Goal: Information Seeking & Learning: Learn about a topic

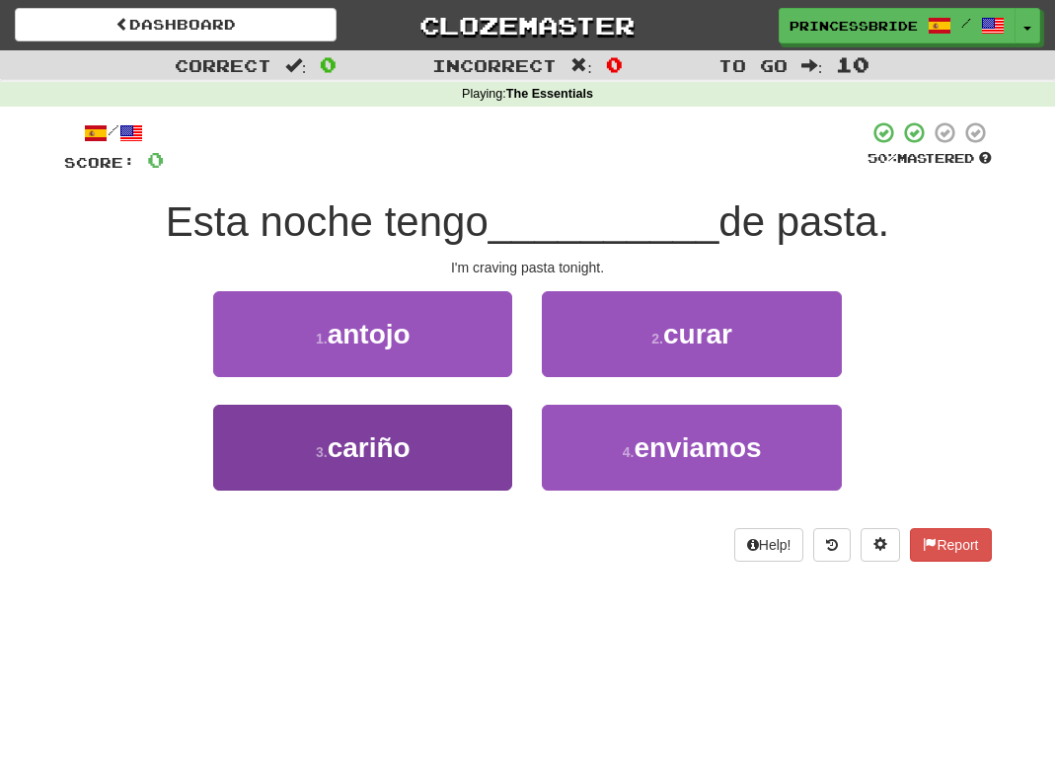
click at [276, 481] on button "3 . cariño" at bounding box center [362, 448] width 299 height 86
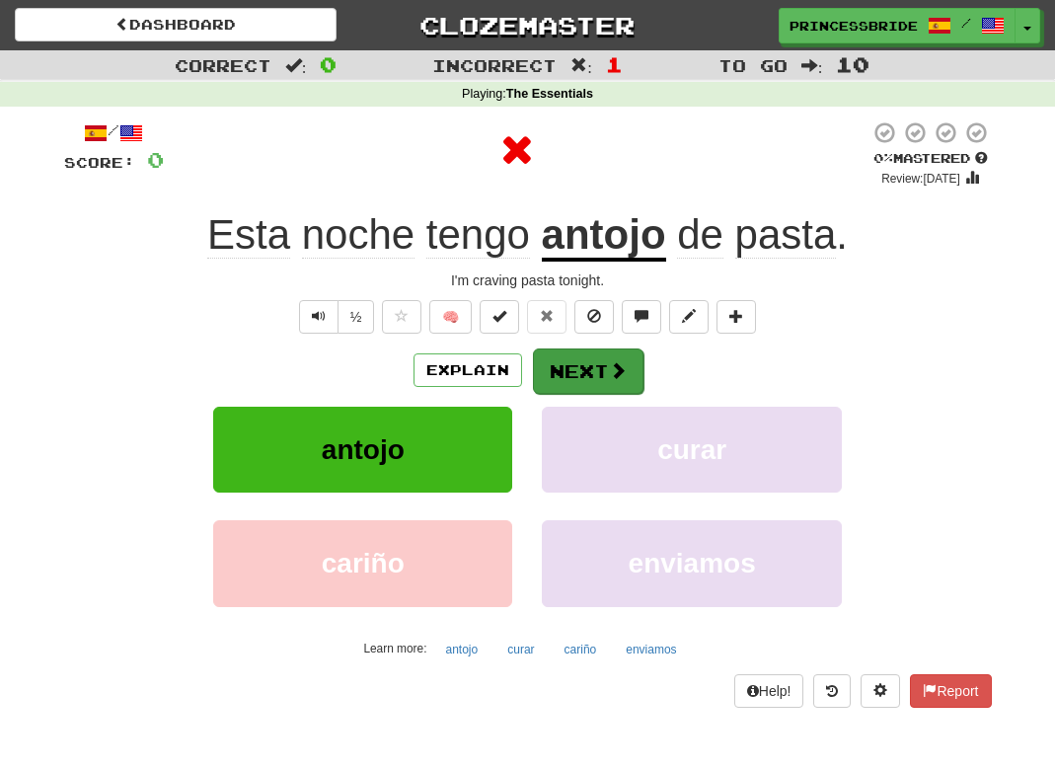
click at [600, 394] on button "Next" at bounding box center [588, 370] width 111 height 45
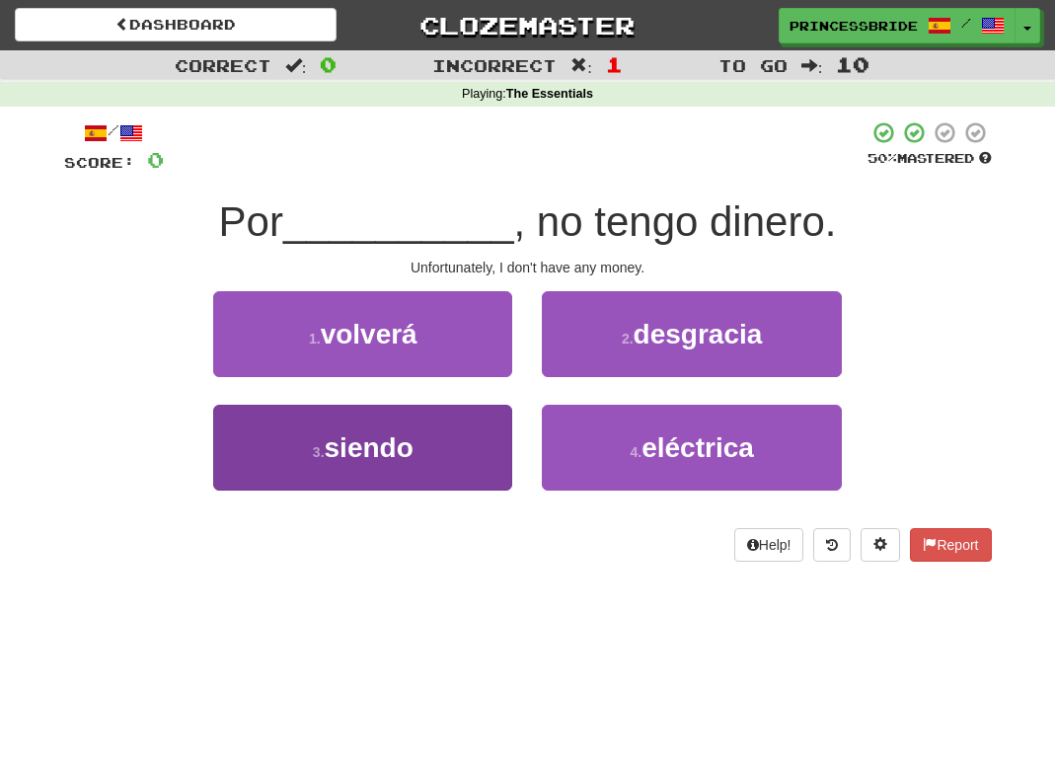
click at [444, 468] on button "3 . siendo" at bounding box center [362, 448] width 299 height 86
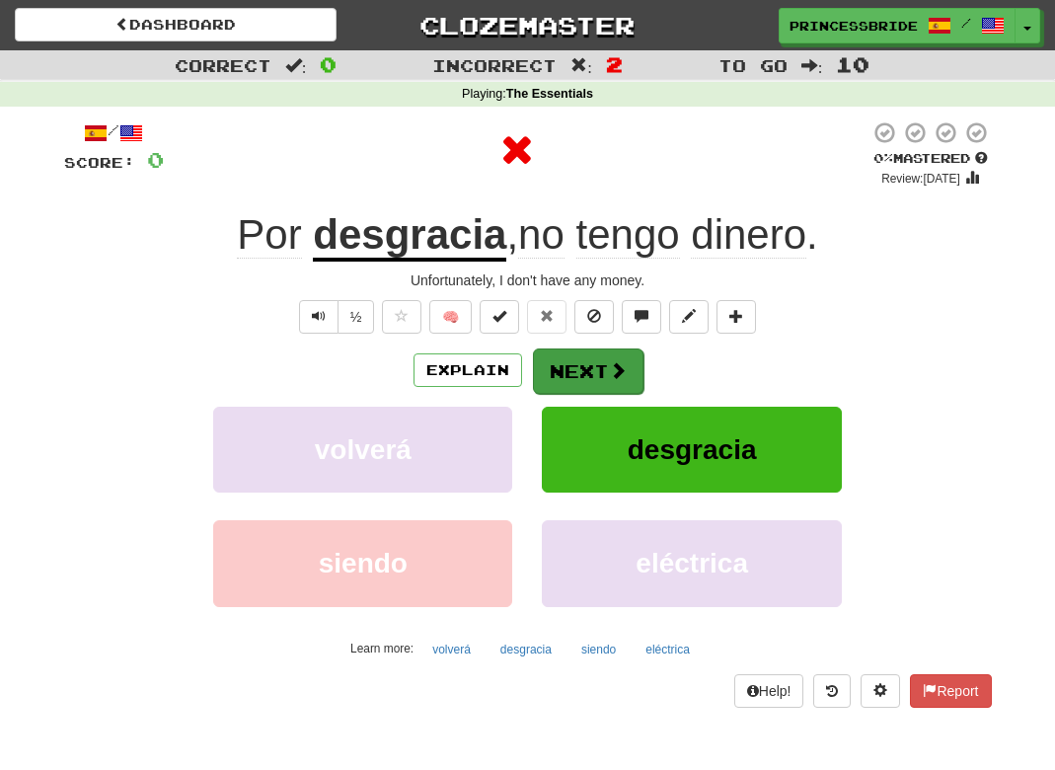
click at [598, 394] on button "Next" at bounding box center [588, 370] width 111 height 45
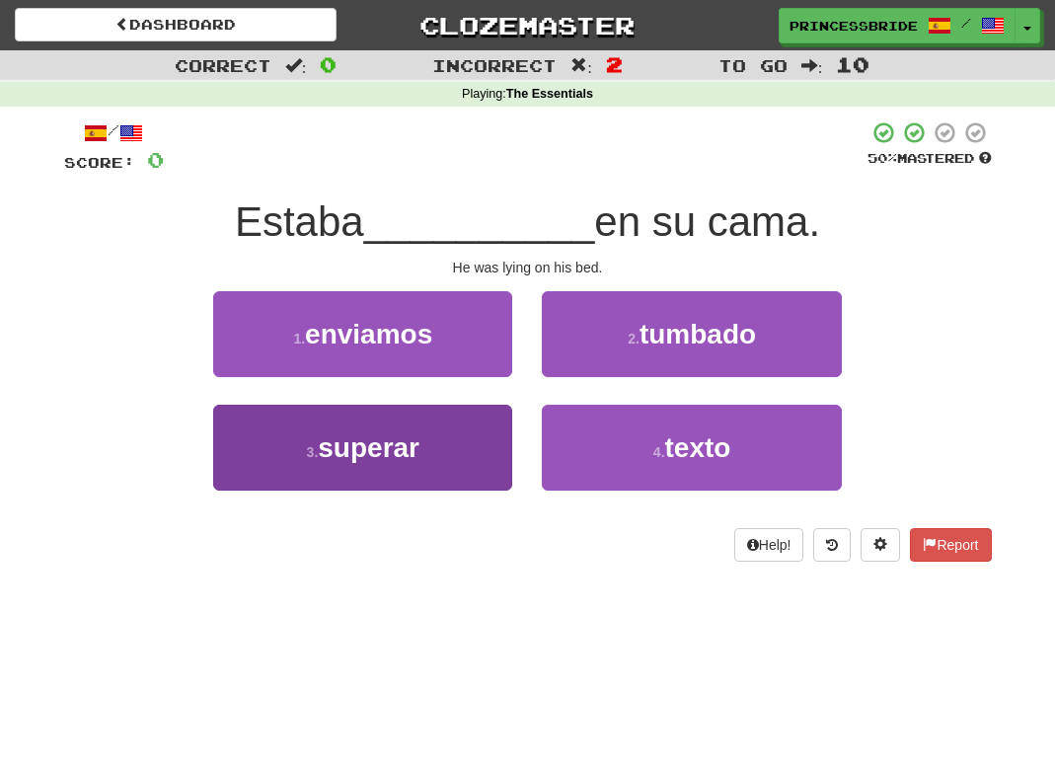
click at [477, 471] on button "3 . superar" at bounding box center [362, 448] width 299 height 86
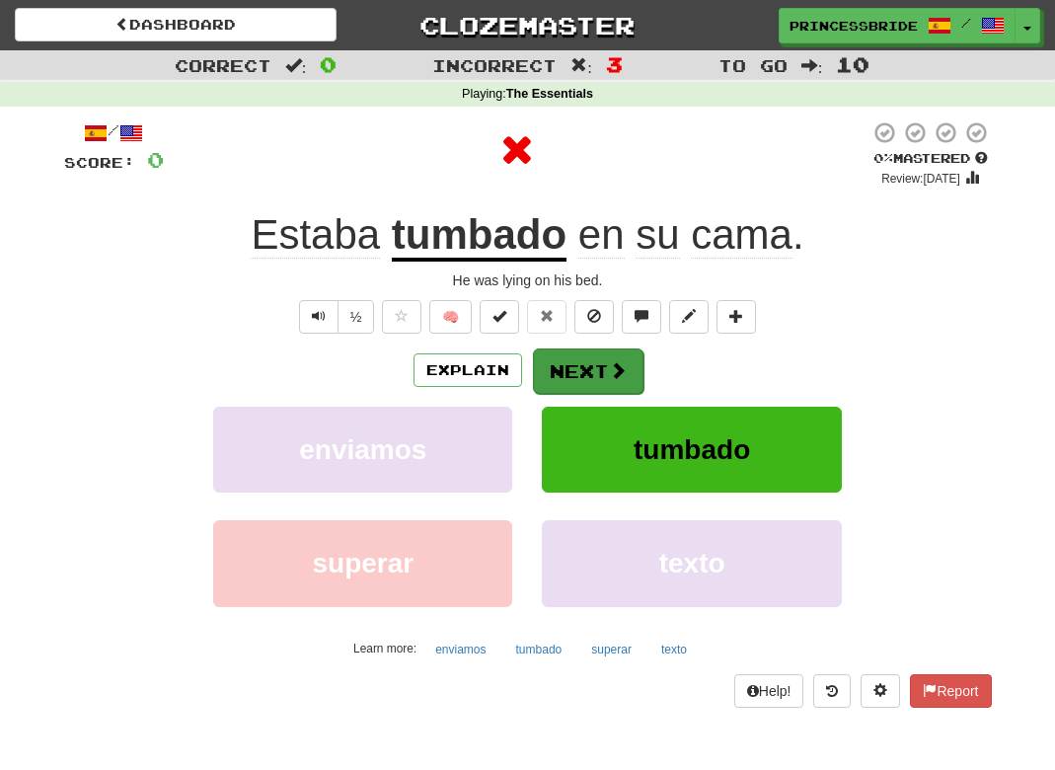
click at [614, 394] on button "Next" at bounding box center [588, 370] width 111 height 45
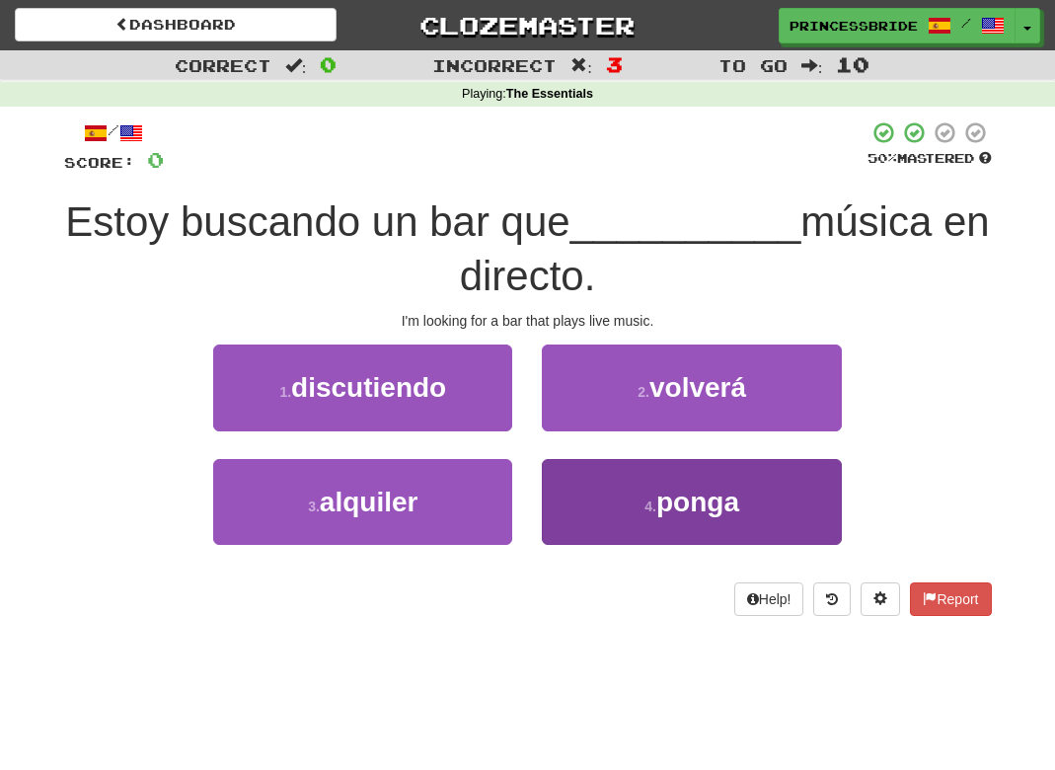
click at [578, 543] on button "4 . ponga" at bounding box center [691, 502] width 299 height 86
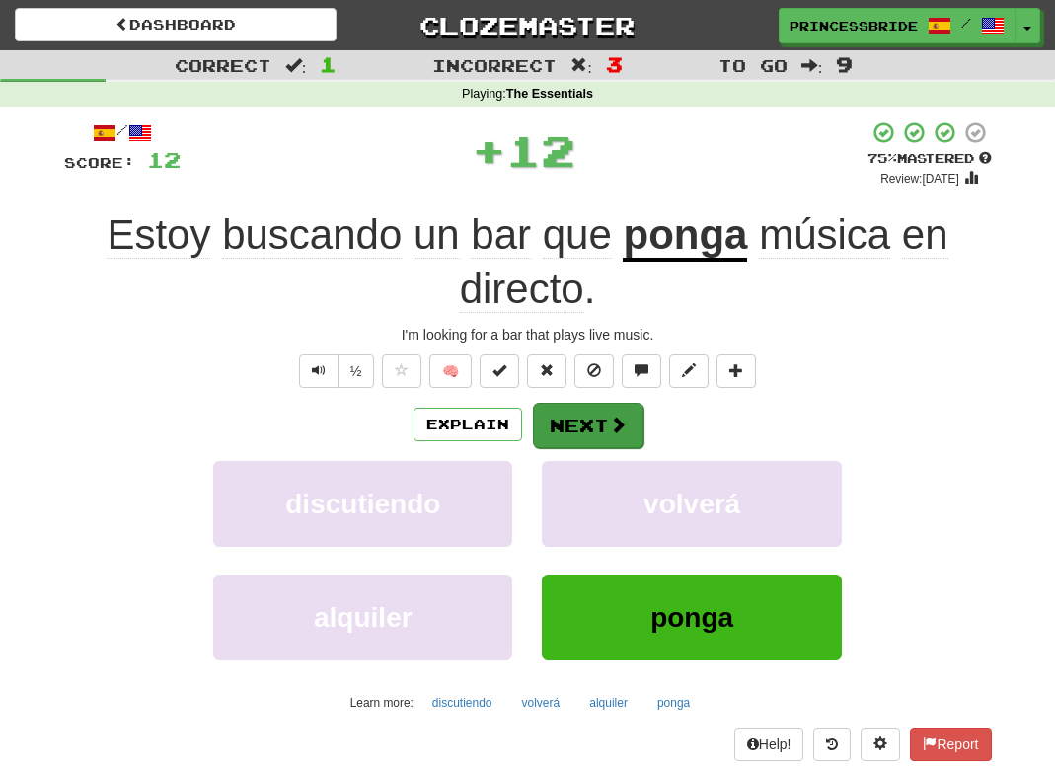
click at [587, 448] on button "Next" at bounding box center [588, 425] width 111 height 45
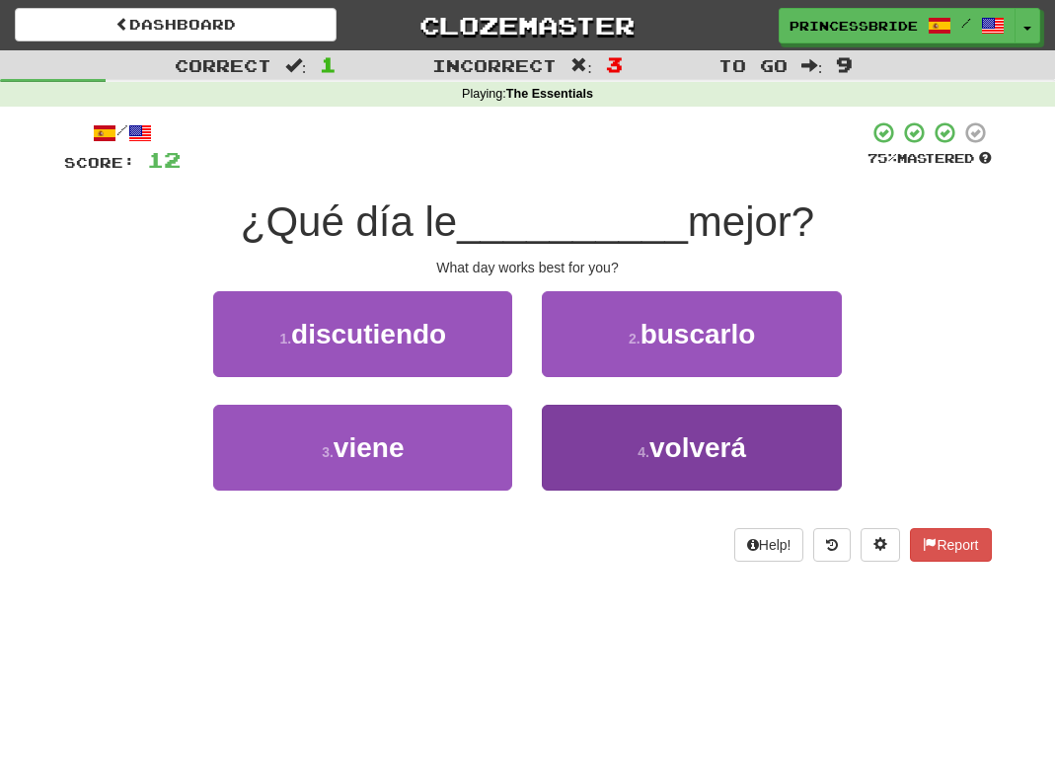
click at [577, 485] on button "4 . volverá" at bounding box center [691, 448] width 299 height 86
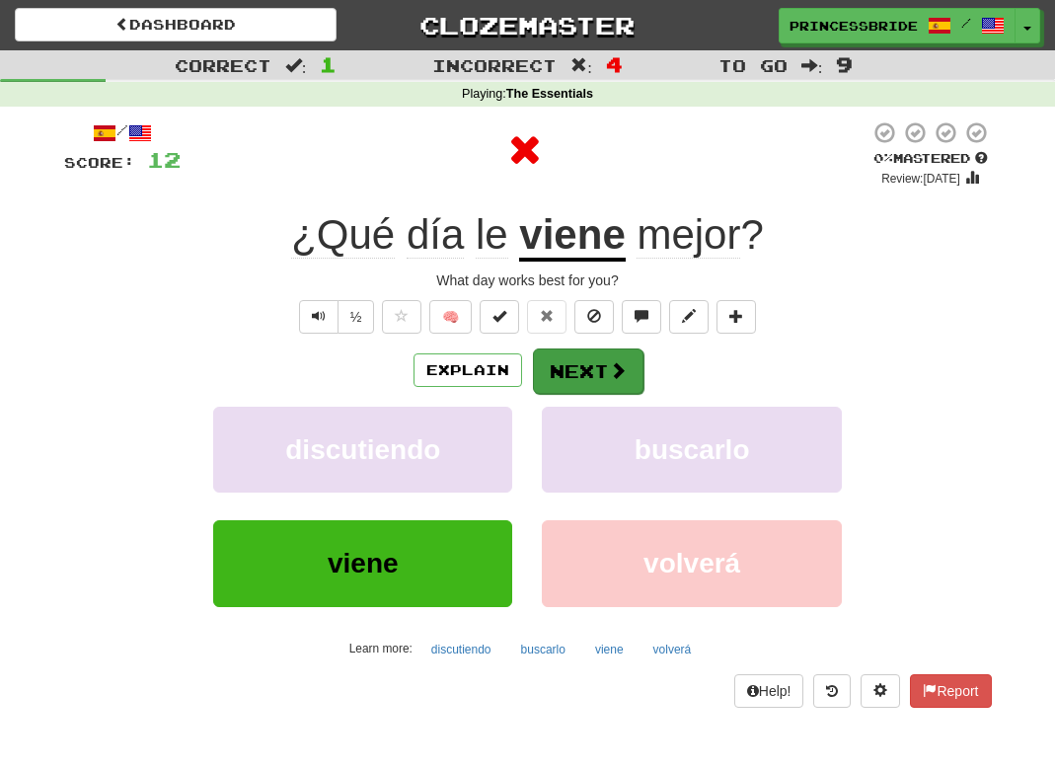
click at [599, 394] on button "Next" at bounding box center [588, 370] width 111 height 45
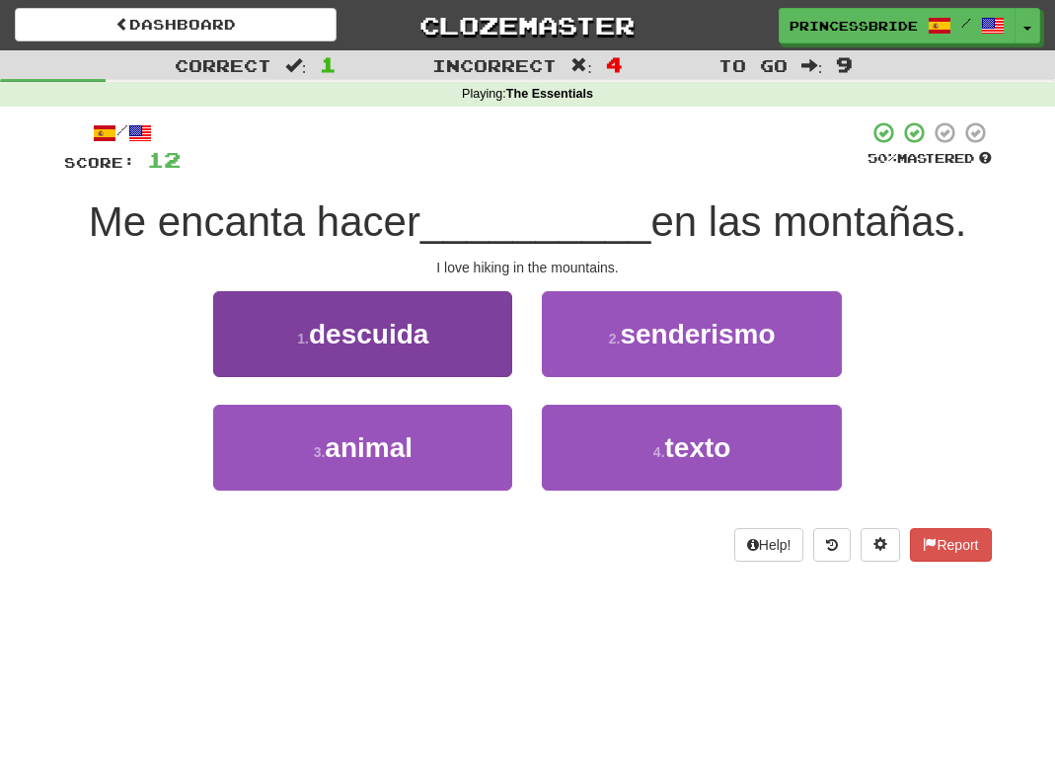
click at [498, 377] on button "1 . descuida" at bounding box center [362, 334] width 299 height 86
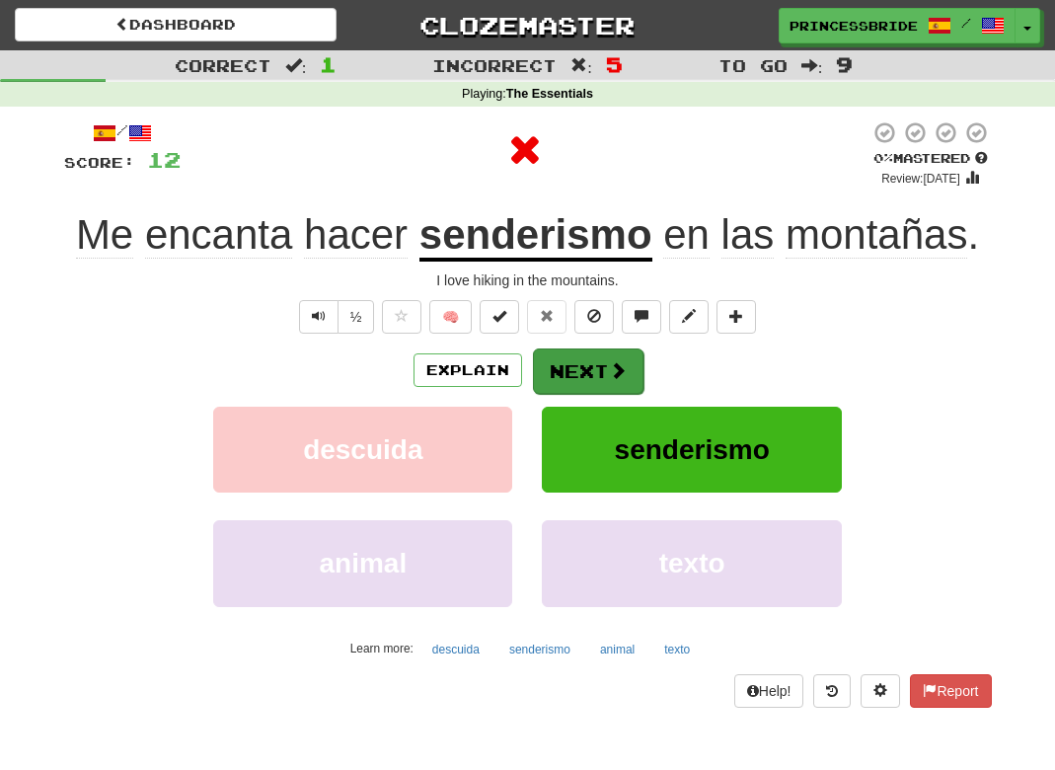
click at [619, 379] on span at bounding box center [618, 370] width 18 height 18
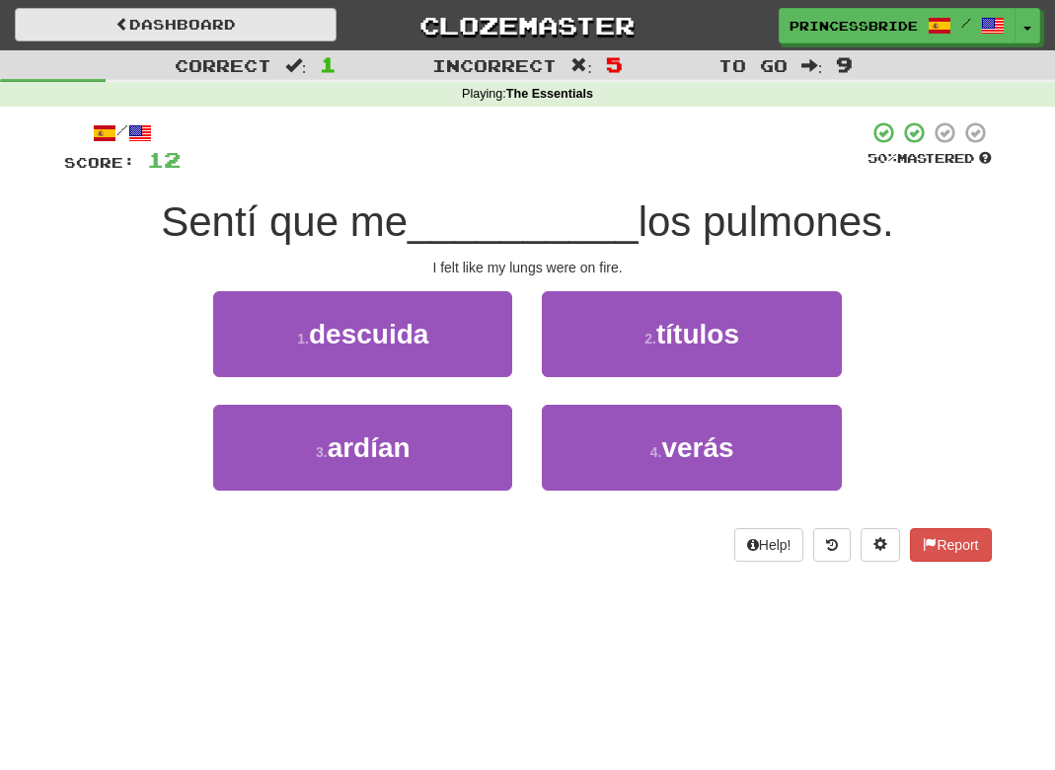
click at [234, 10] on link "Dashboard" at bounding box center [176, 25] width 322 height 34
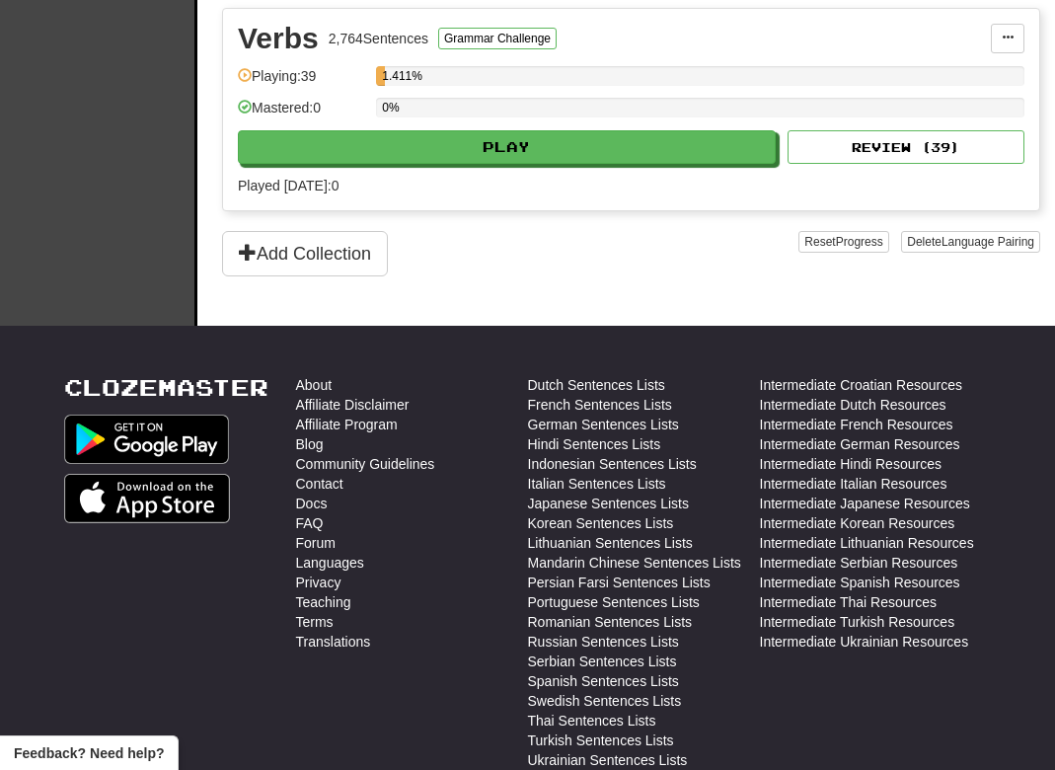
scroll to position [2037, 0]
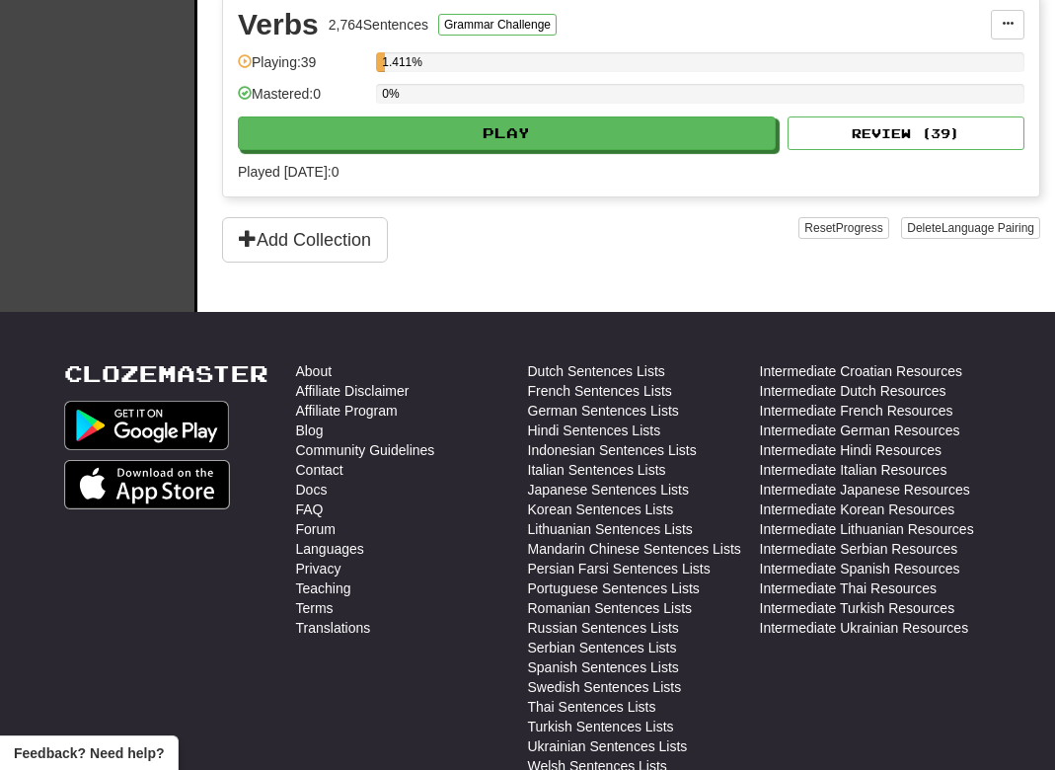
select select "**"
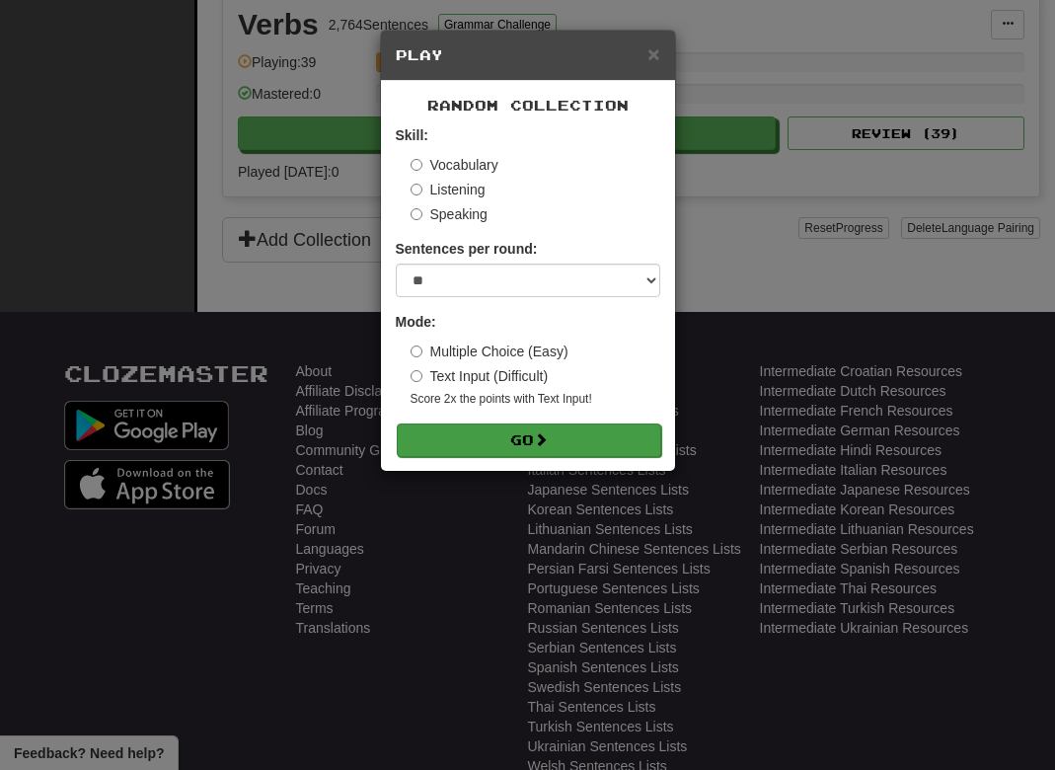
click at [537, 457] on button "Go" at bounding box center [529, 440] width 264 height 34
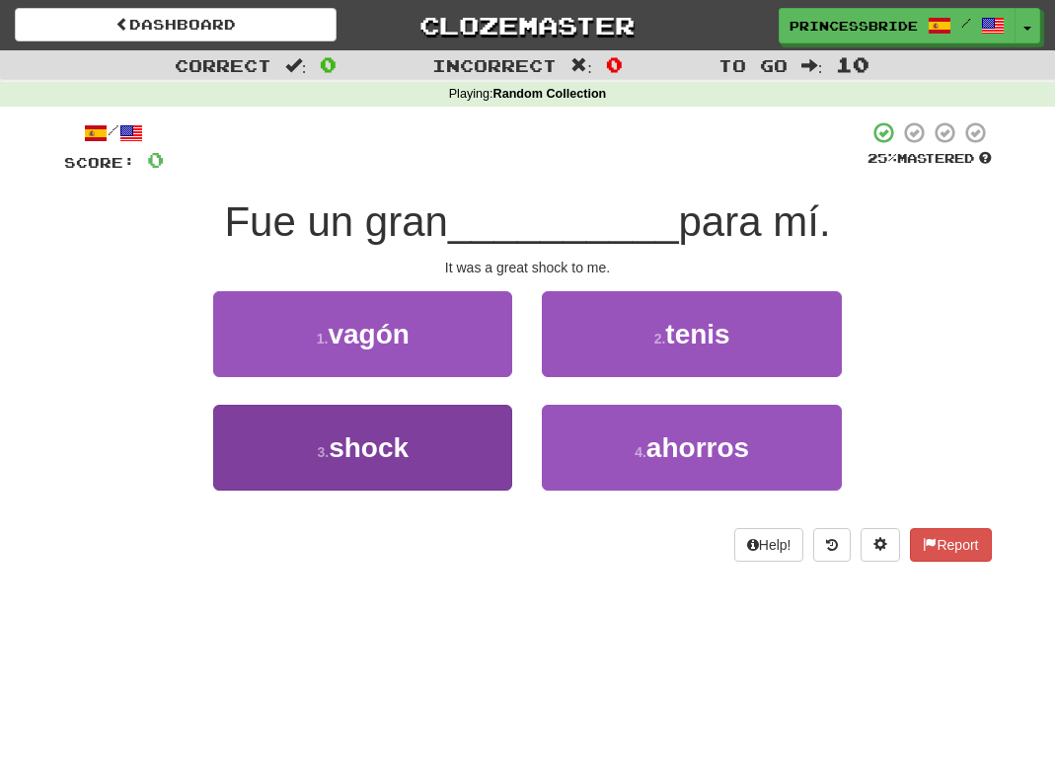
click at [471, 490] on button "3 . shock" at bounding box center [362, 448] width 299 height 86
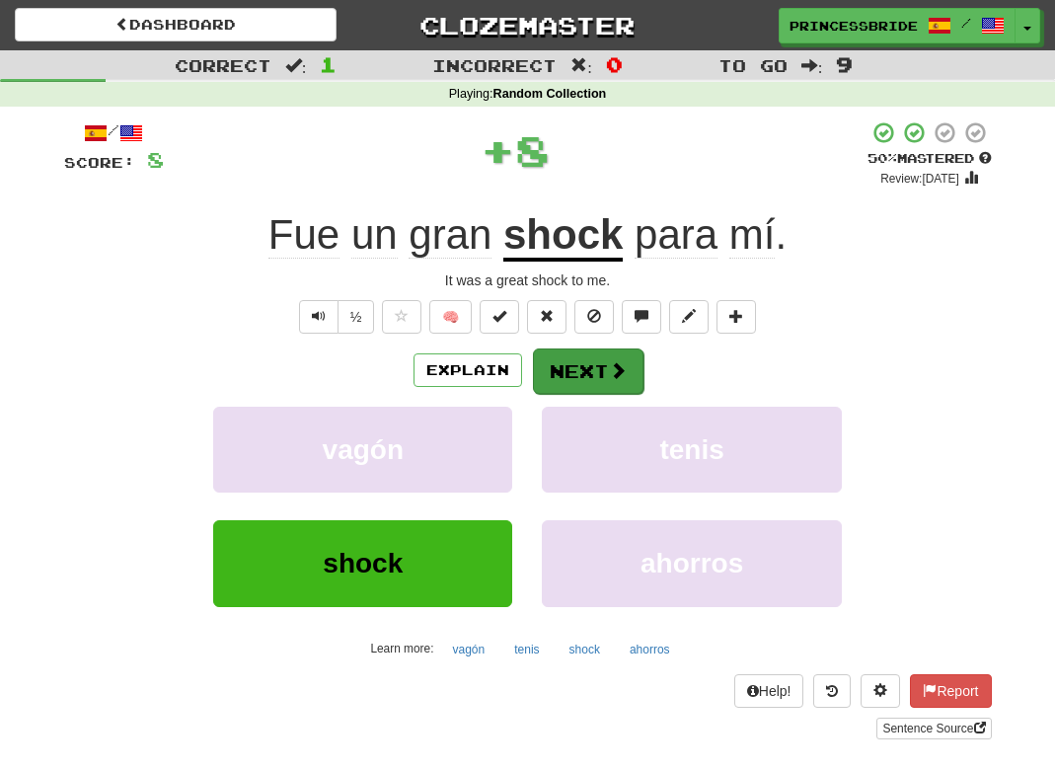
click at [621, 379] on span at bounding box center [618, 370] width 18 height 18
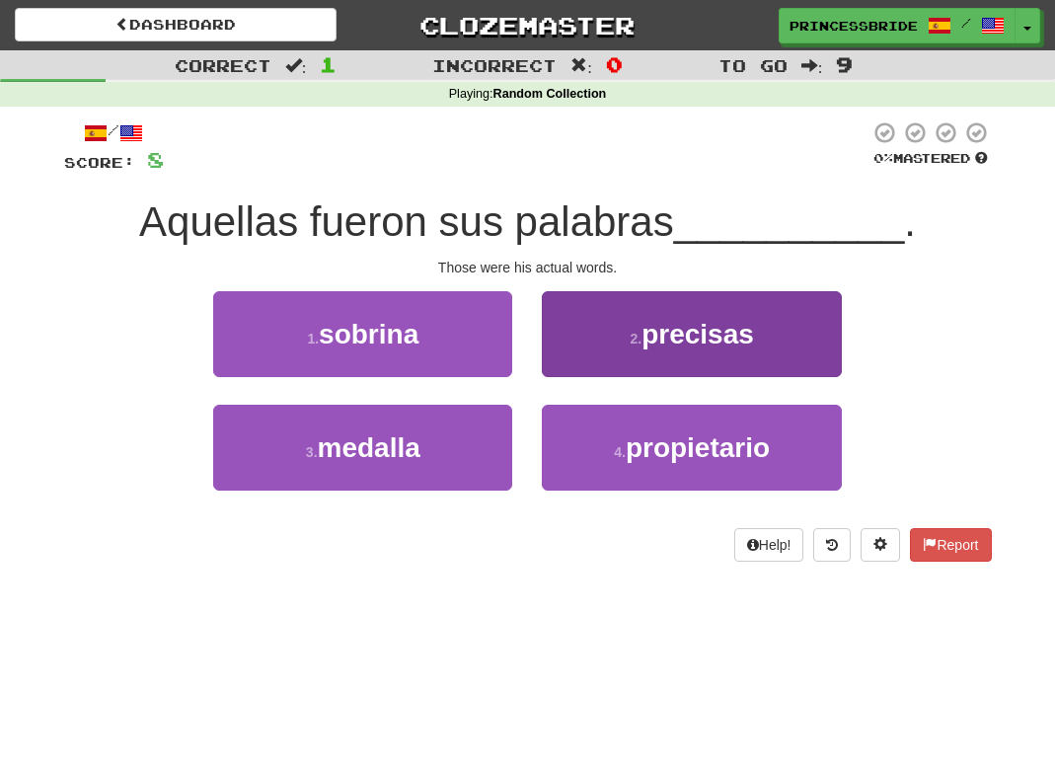
click at [576, 371] on button "2 . precisas" at bounding box center [691, 334] width 299 height 86
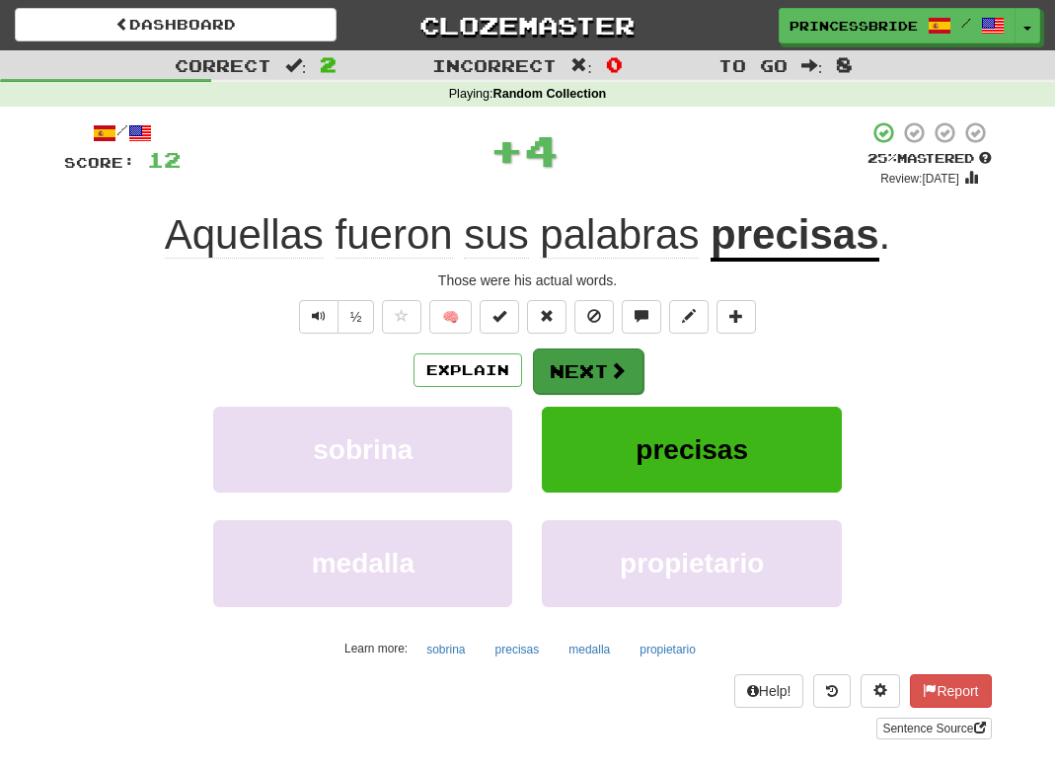
click at [588, 394] on button "Next" at bounding box center [588, 370] width 111 height 45
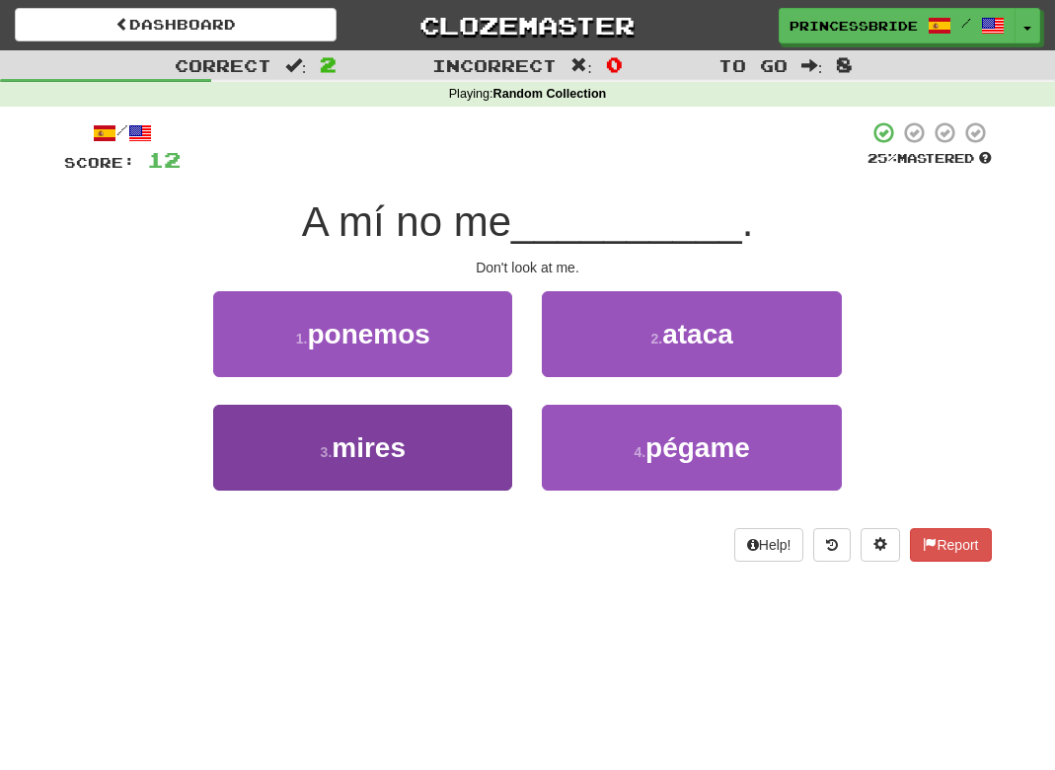
click at [483, 481] on button "3 . mires" at bounding box center [362, 448] width 299 height 86
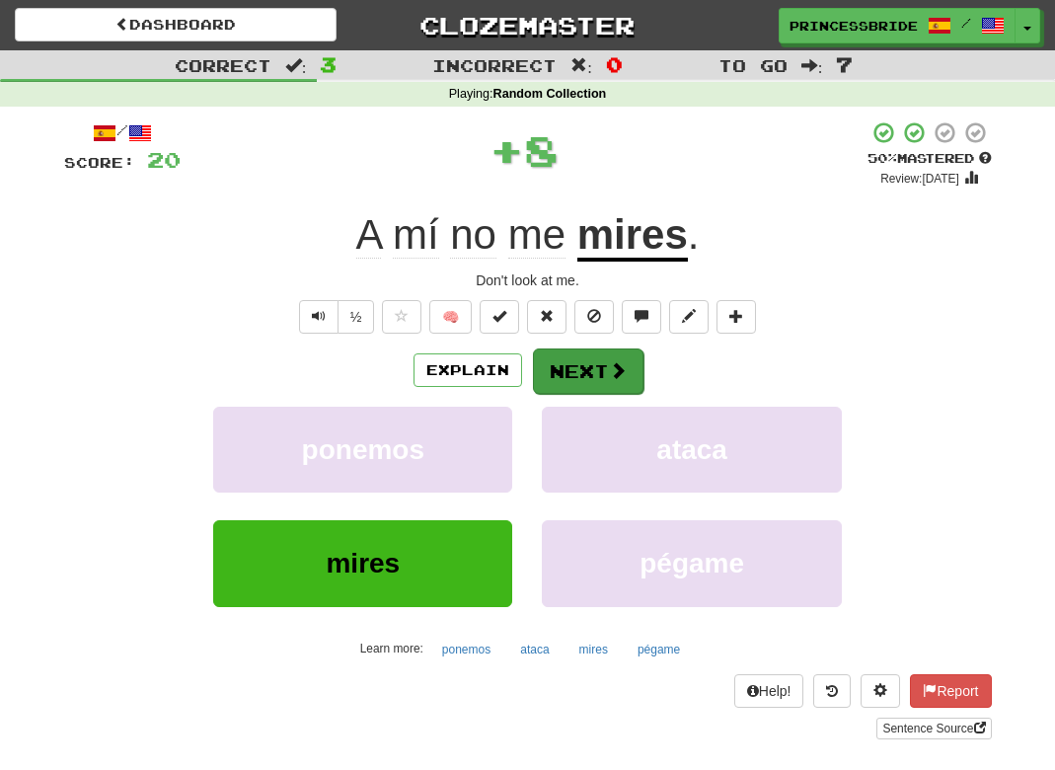
click at [602, 394] on button "Next" at bounding box center [588, 370] width 111 height 45
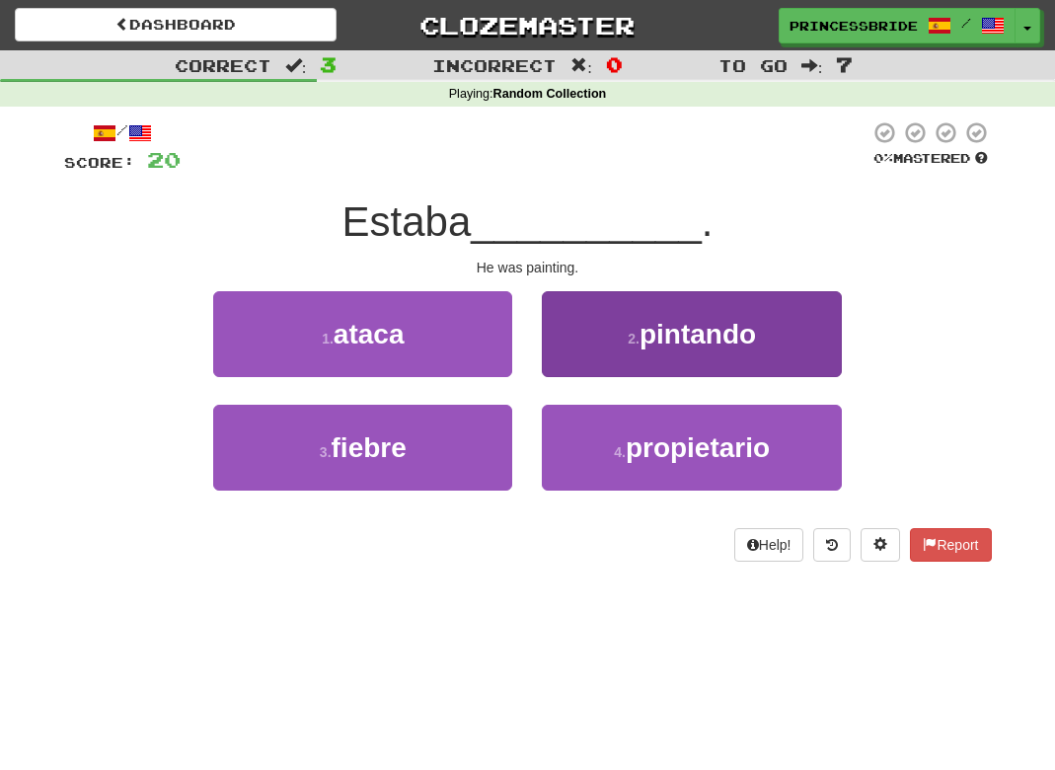
click at [547, 372] on button "2 . pintando" at bounding box center [691, 334] width 299 height 86
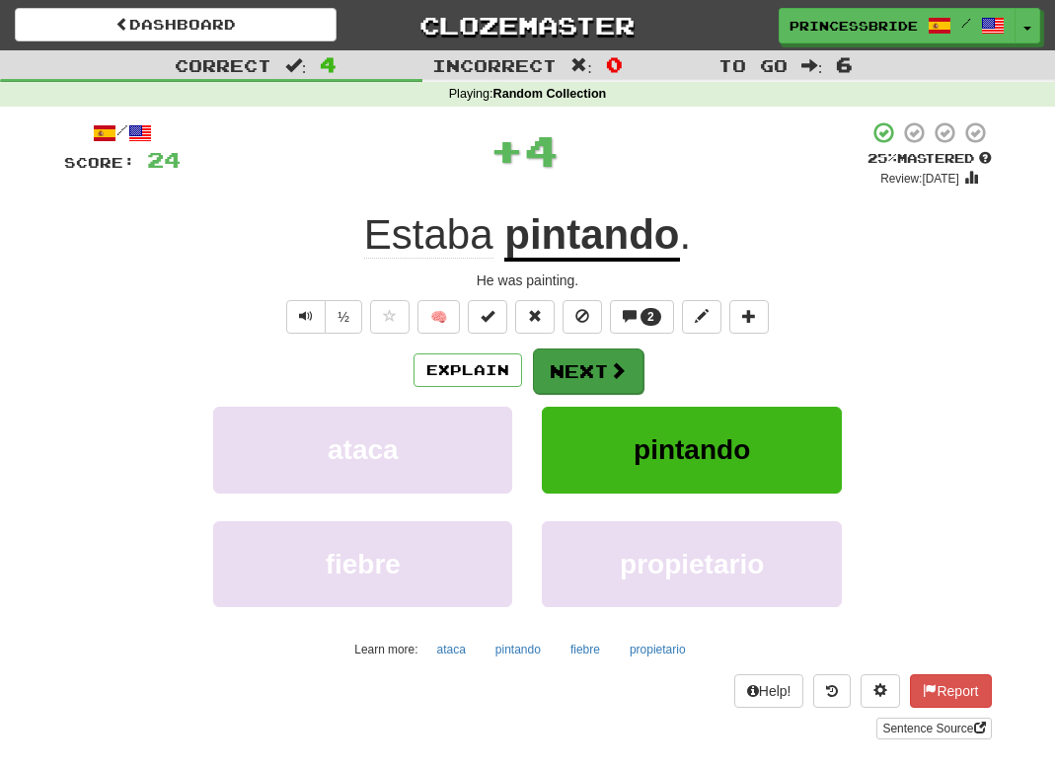
click at [618, 379] on span at bounding box center [618, 370] width 18 height 18
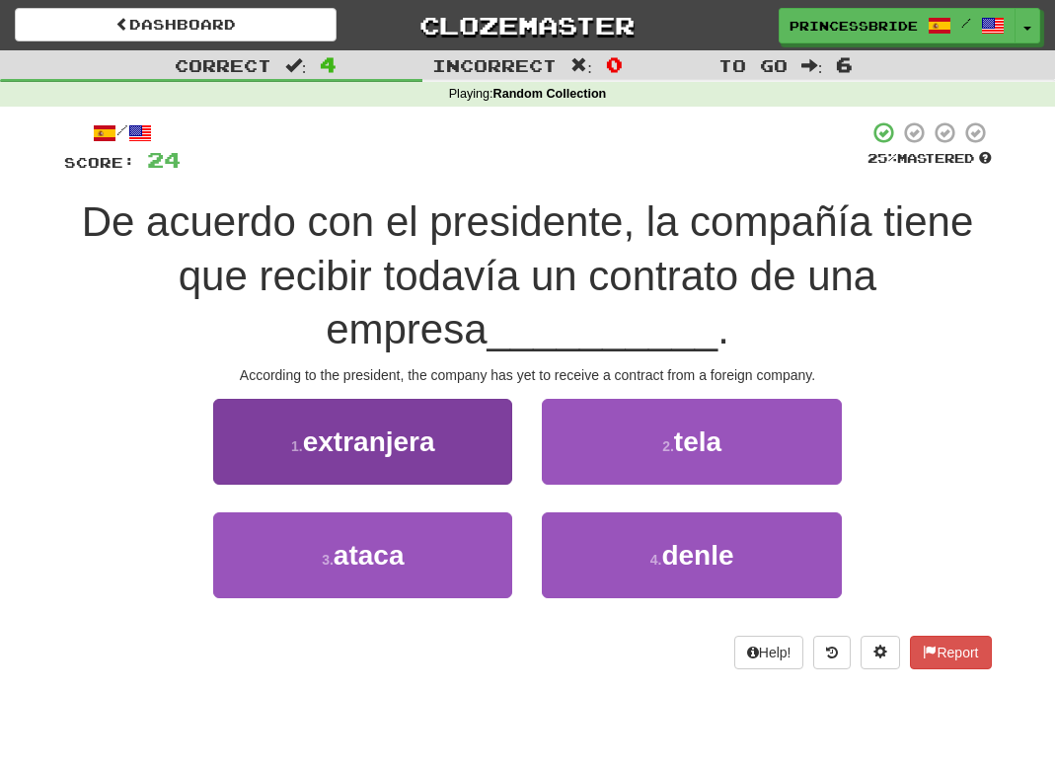
click at [235, 479] on button "1 . [GEOGRAPHIC_DATA]" at bounding box center [362, 442] width 299 height 86
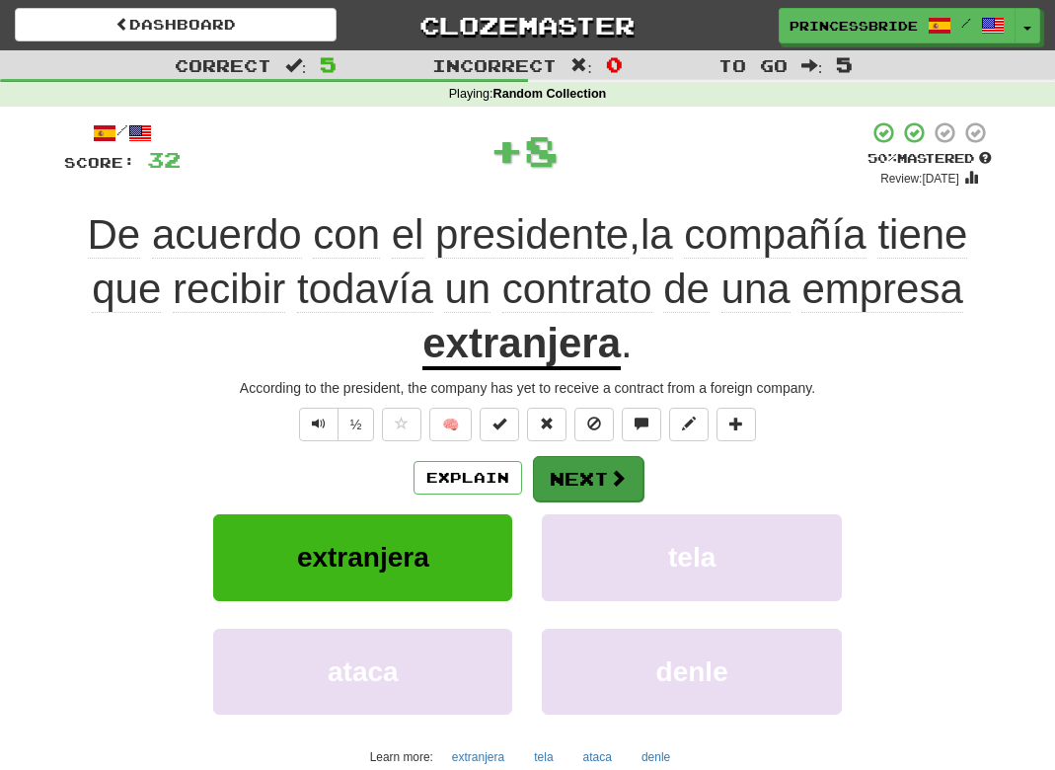
click at [613, 501] on button "Next" at bounding box center [588, 478] width 111 height 45
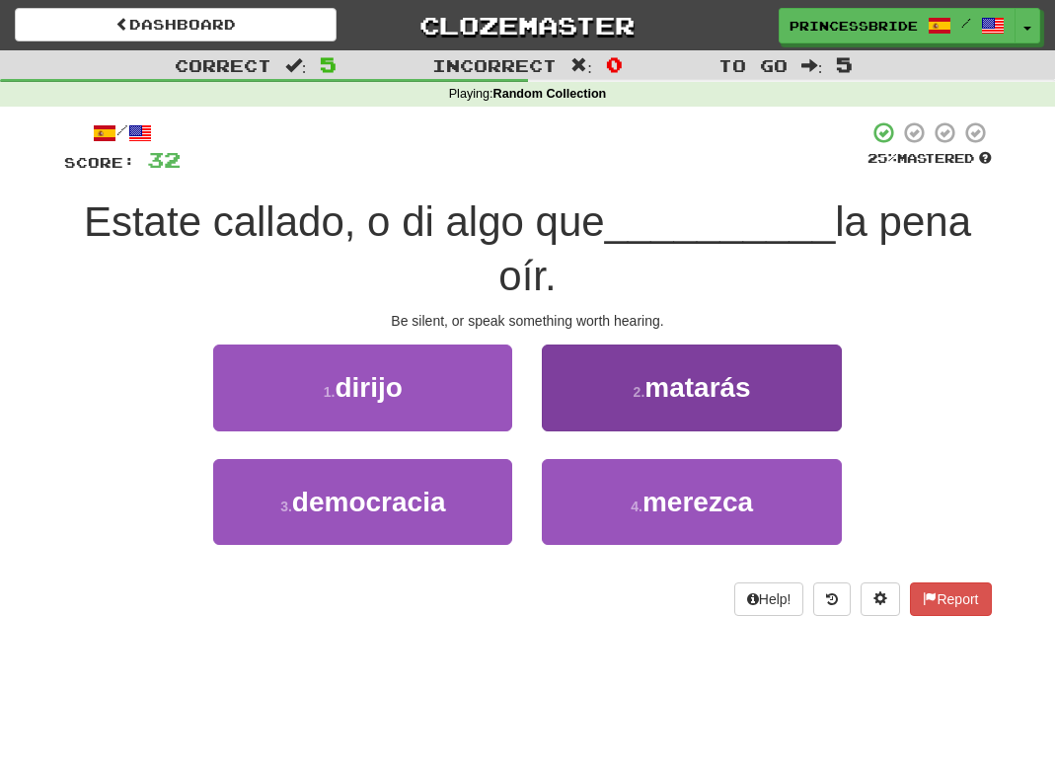
click at [568, 416] on button "2 . [GEOGRAPHIC_DATA]" at bounding box center [691, 387] width 299 height 86
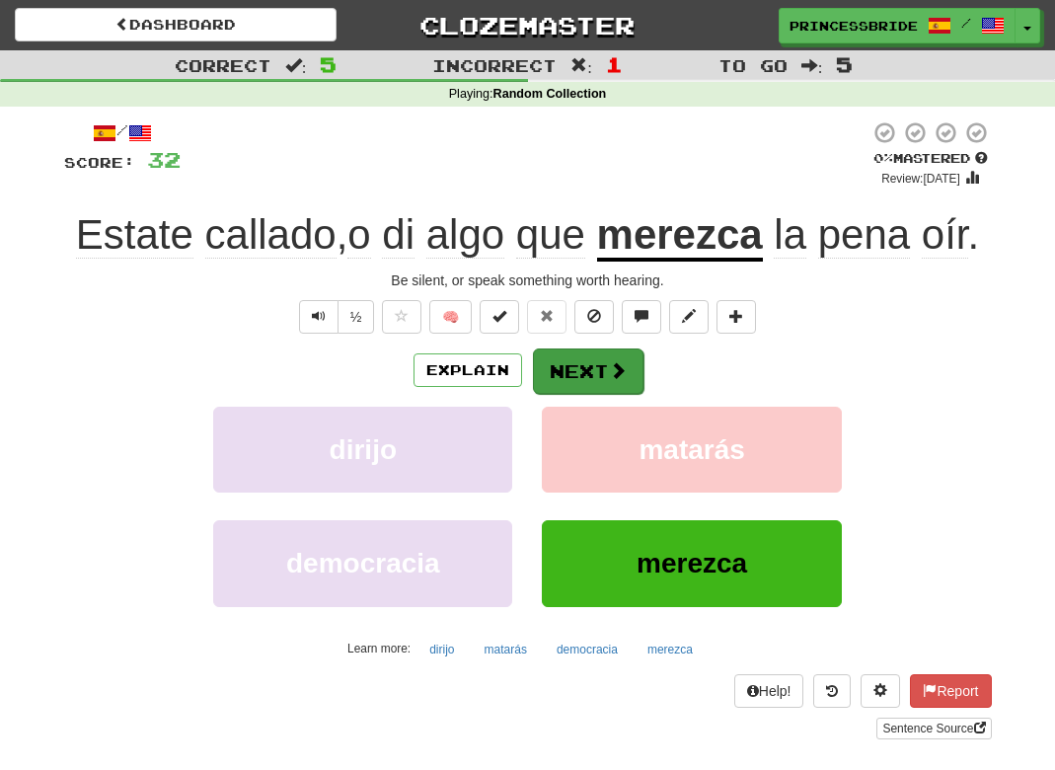
click at [601, 394] on button "Next" at bounding box center [588, 370] width 111 height 45
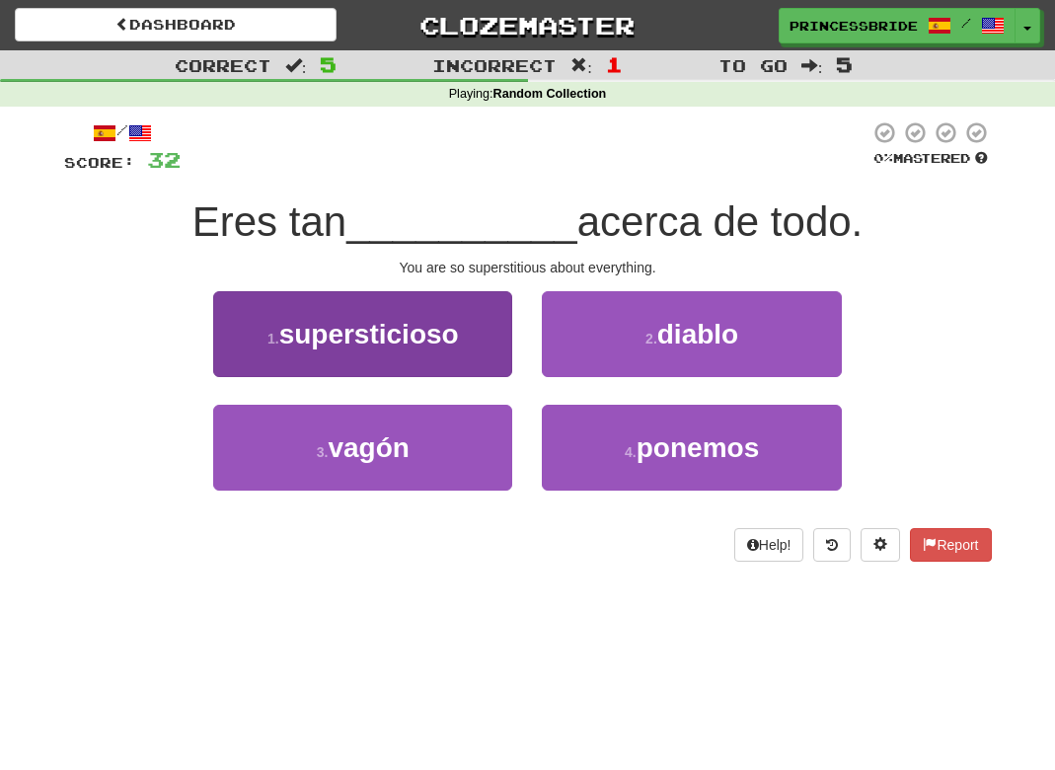
click at [247, 377] on button "1 . supersticioso" at bounding box center [362, 334] width 299 height 86
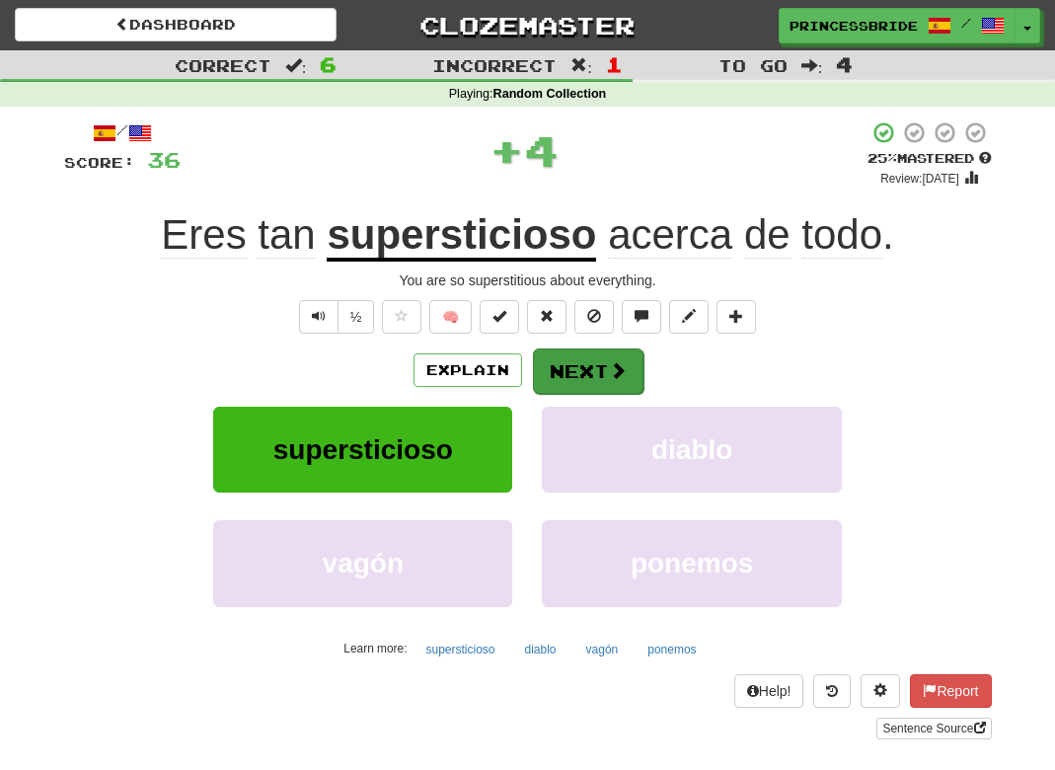
click at [610, 394] on button "Next" at bounding box center [588, 370] width 111 height 45
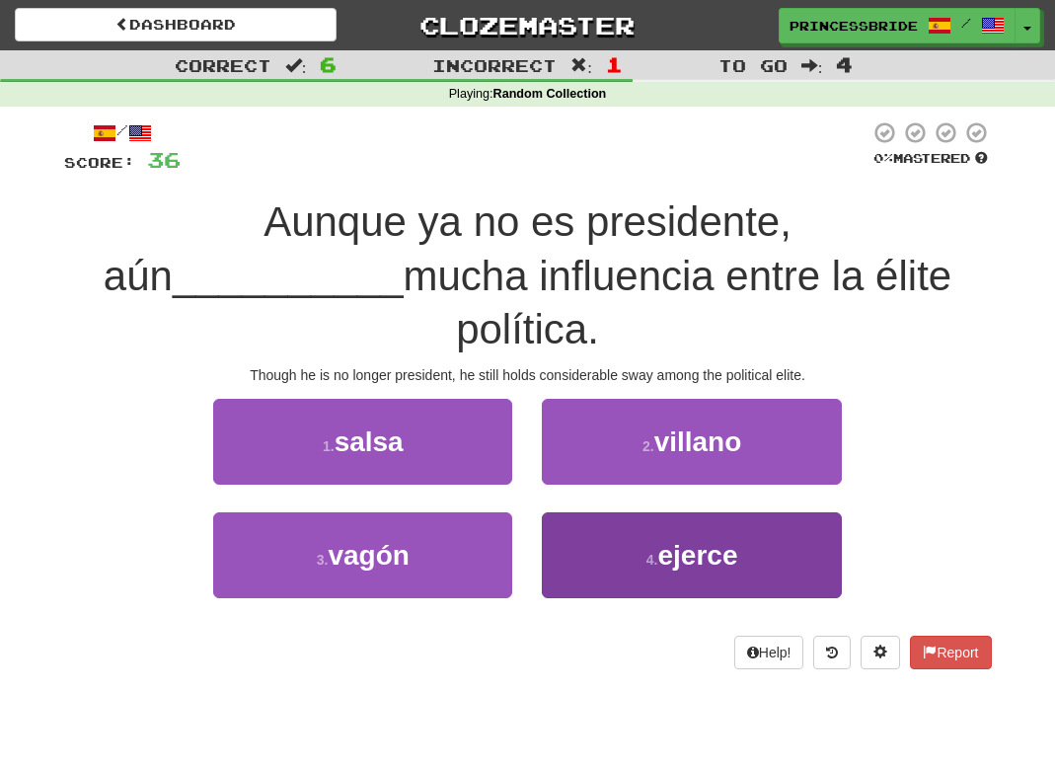
click at [573, 512] on button "4 . ejerce" at bounding box center [691, 555] width 299 height 86
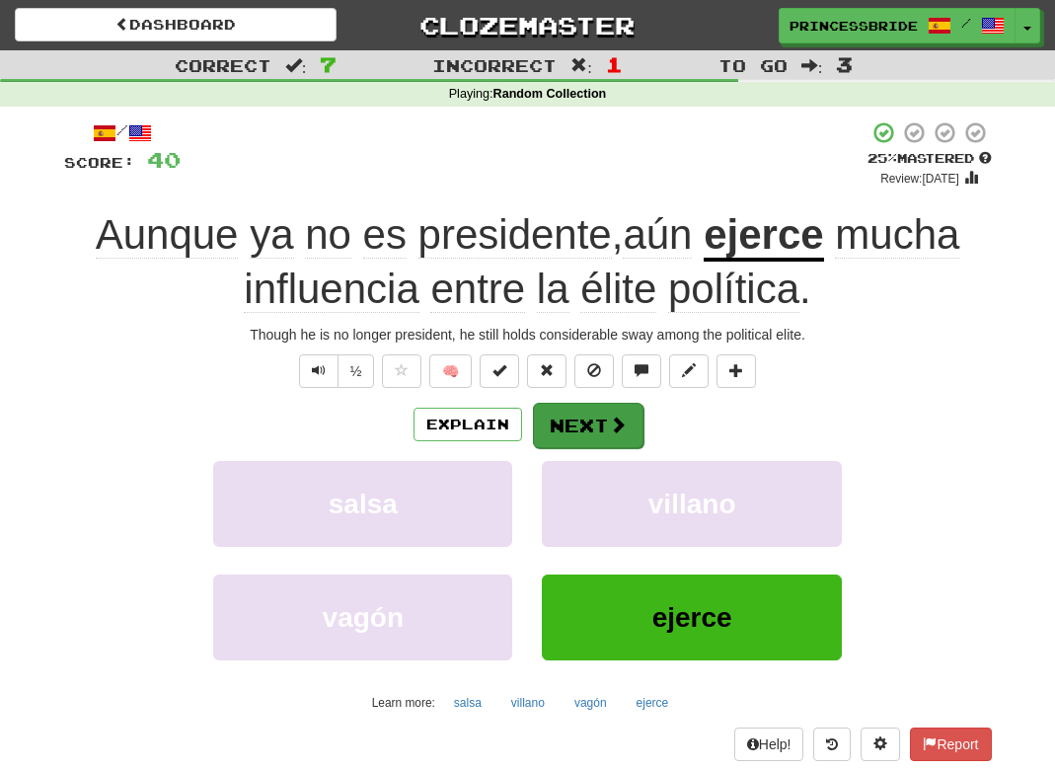
click at [616, 448] on button "Next" at bounding box center [588, 425] width 111 height 45
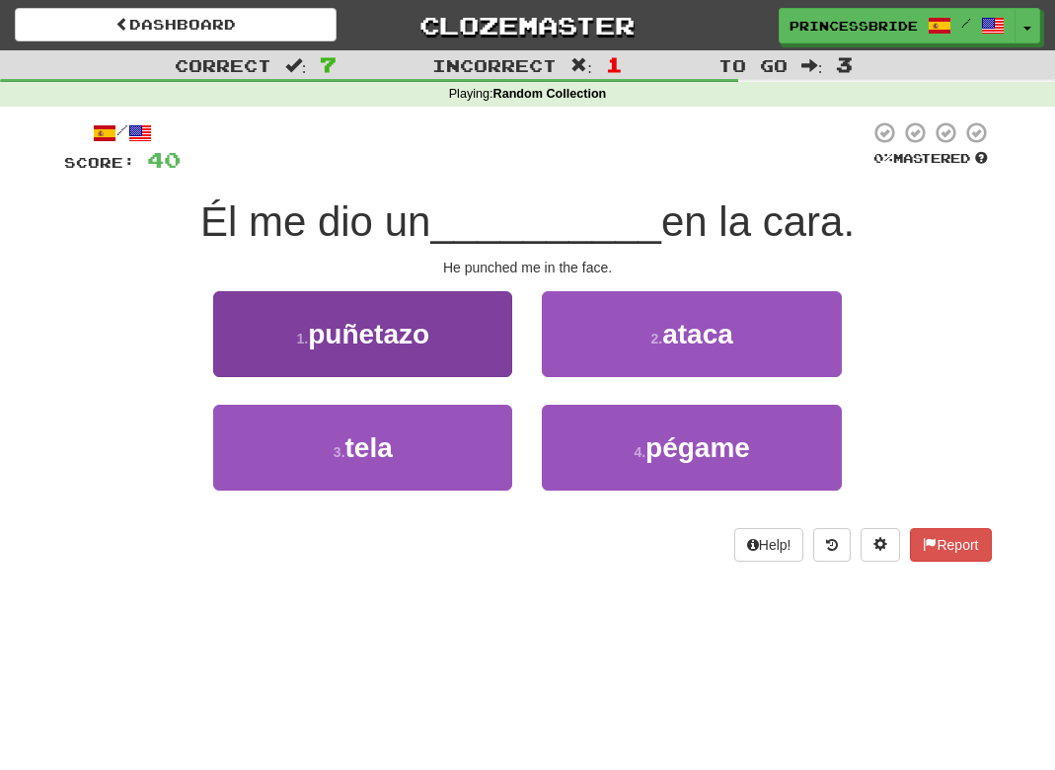
click at [463, 366] on button "1 . [GEOGRAPHIC_DATA]" at bounding box center [362, 334] width 299 height 86
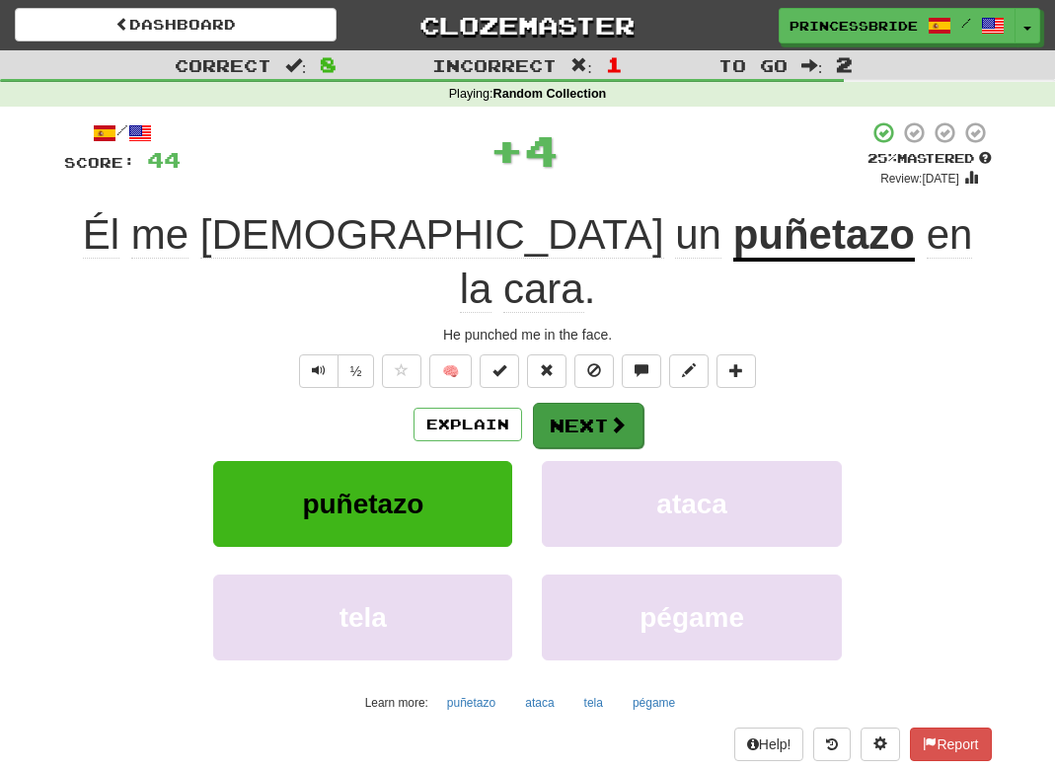
click at [610, 420] on button "Next" at bounding box center [588, 425] width 111 height 45
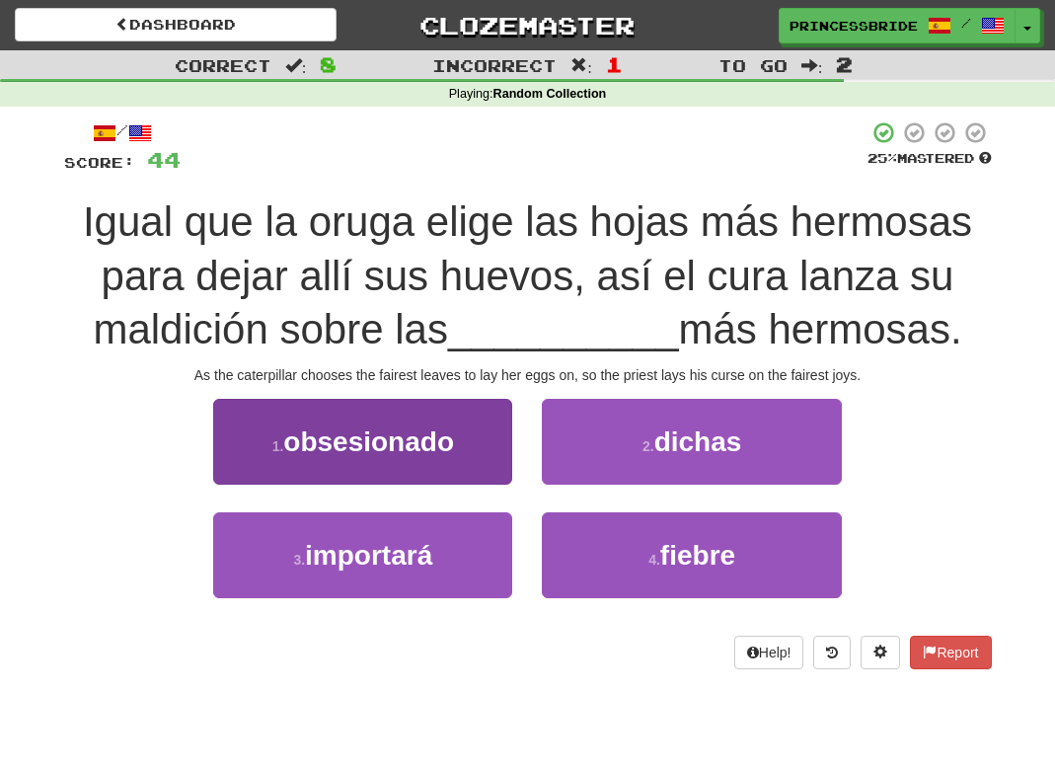
click at [238, 480] on button "1 . obsesionado" at bounding box center [362, 442] width 299 height 86
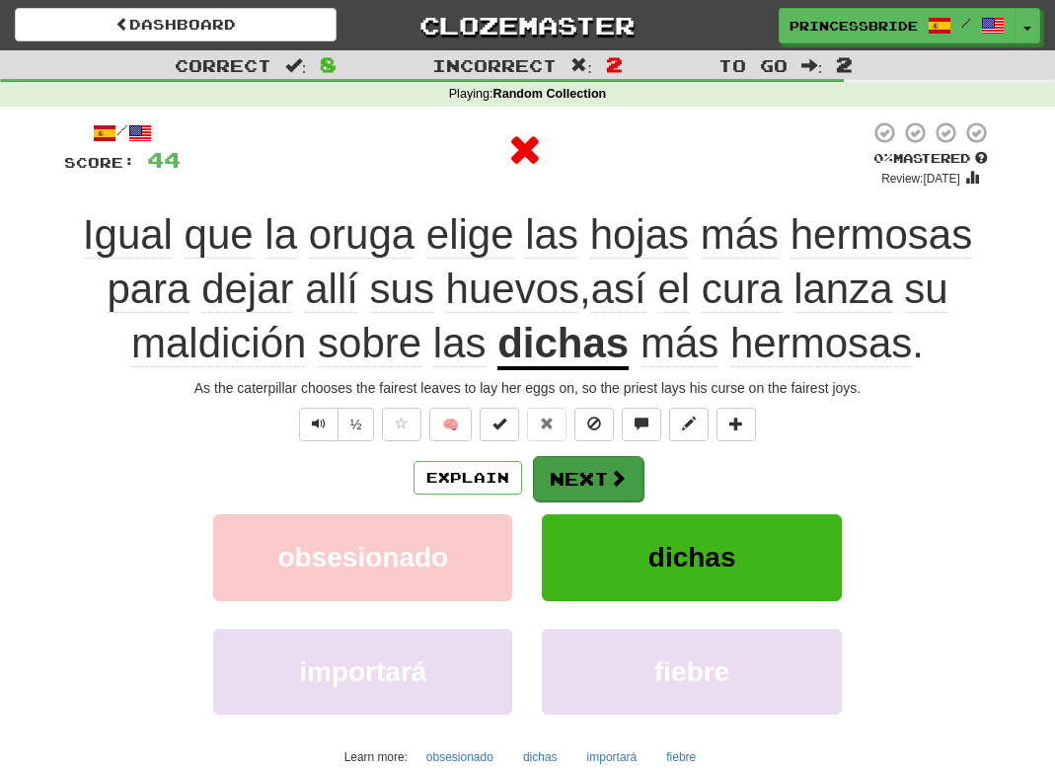
click at [606, 501] on button "Next" at bounding box center [588, 478] width 111 height 45
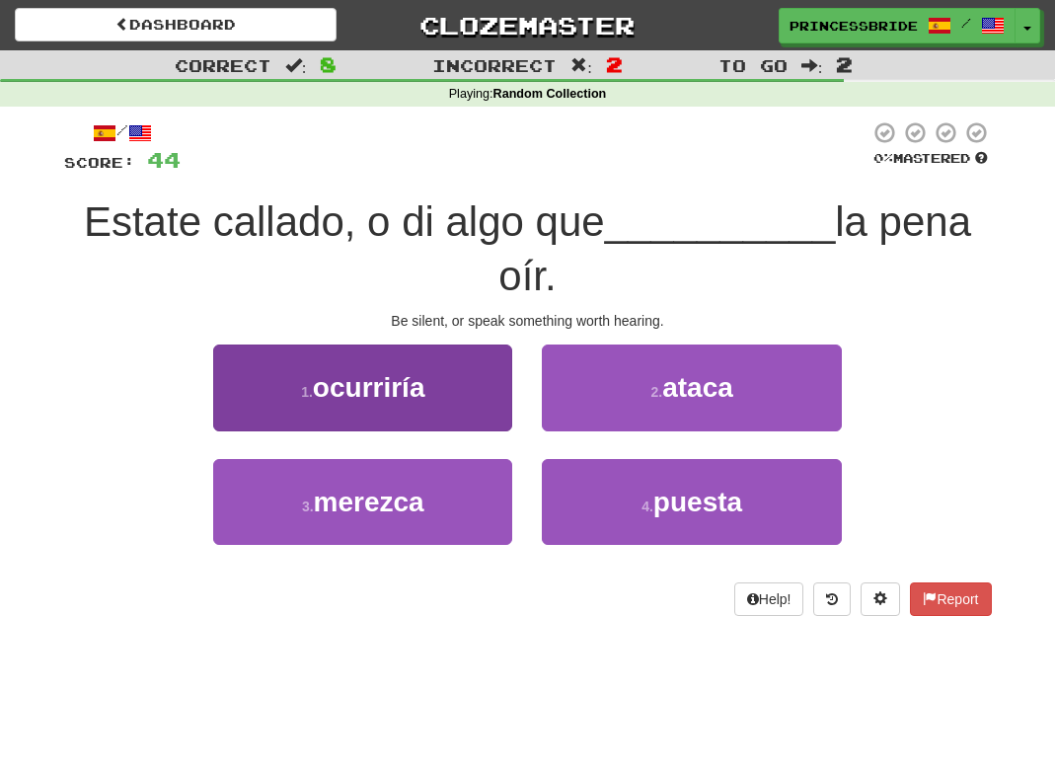
click at [240, 410] on button "1 . ocurriría" at bounding box center [362, 387] width 299 height 86
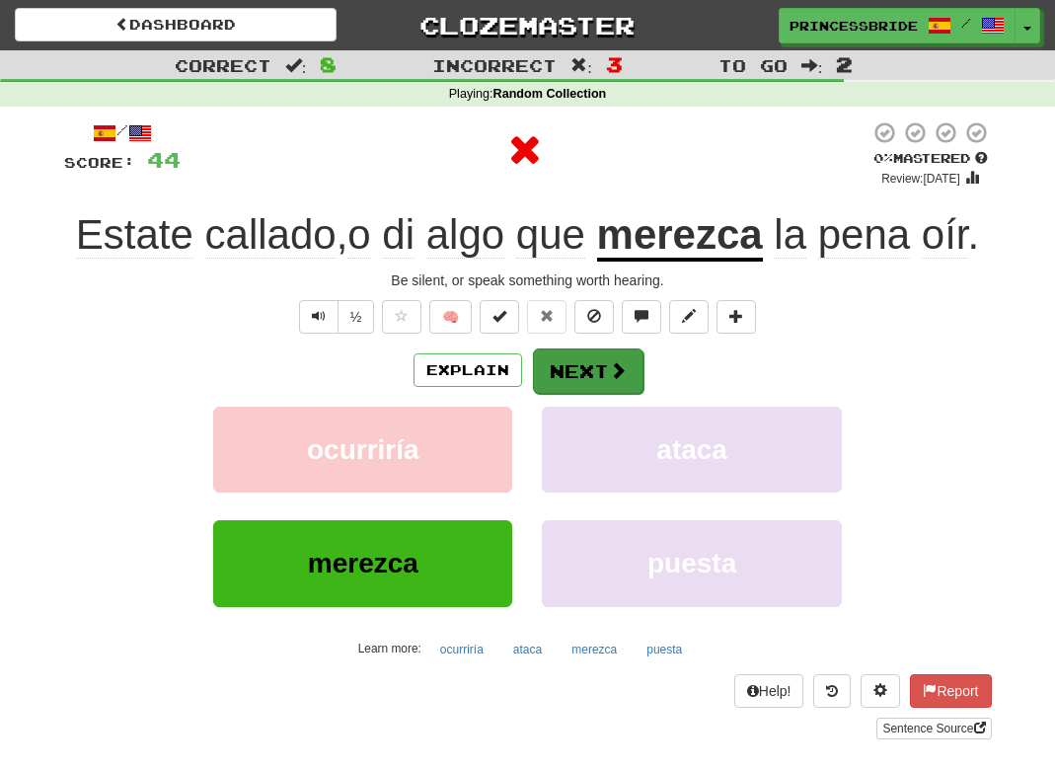
click at [627, 379] on span at bounding box center [618, 370] width 18 height 18
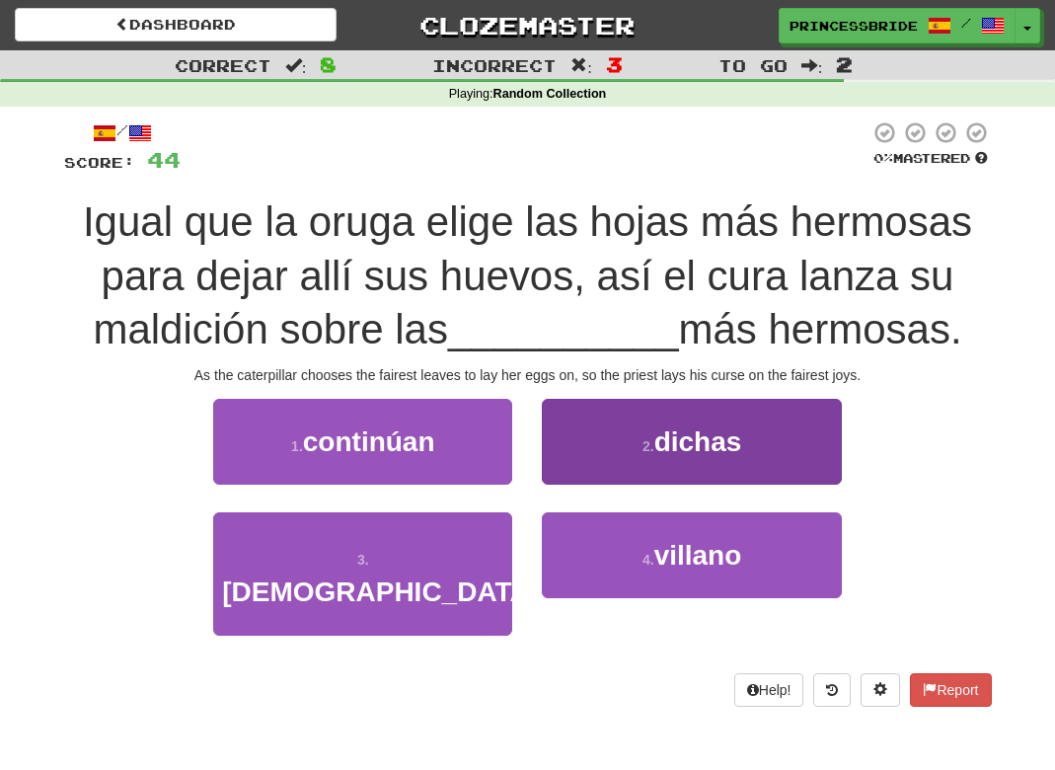
click at [580, 473] on button "2 . dichas" at bounding box center [691, 442] width 299 height 86
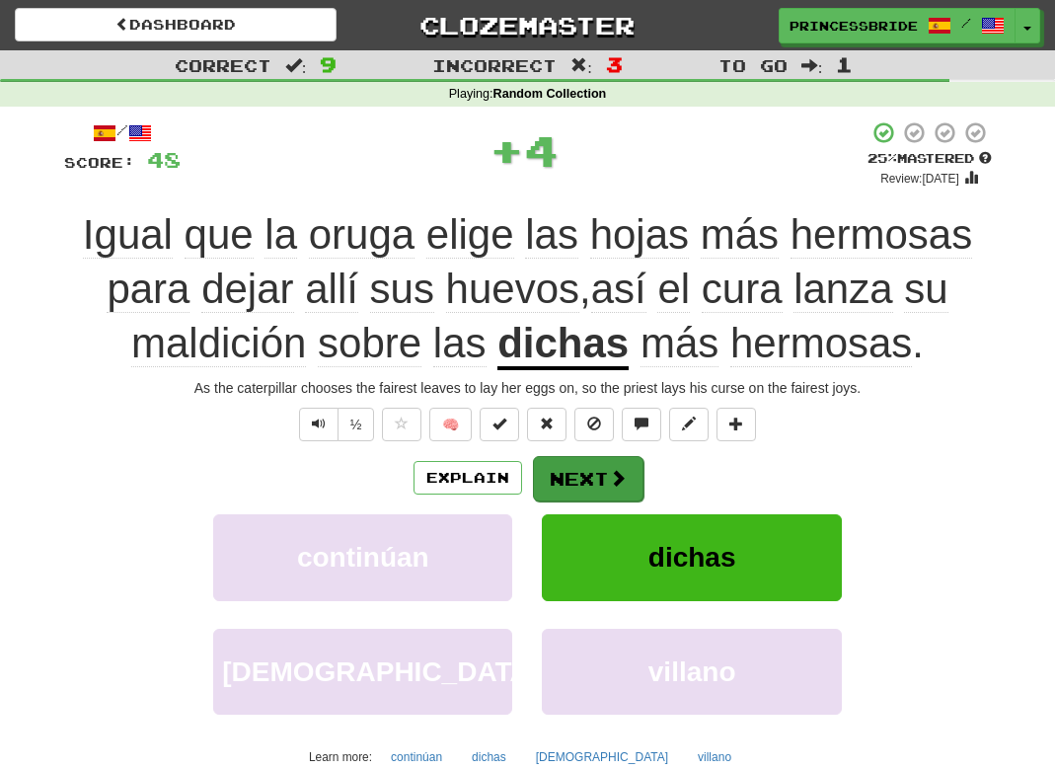
click at [596, 501] on button "Next" at bounding box center [588, 478] width 111 height 45
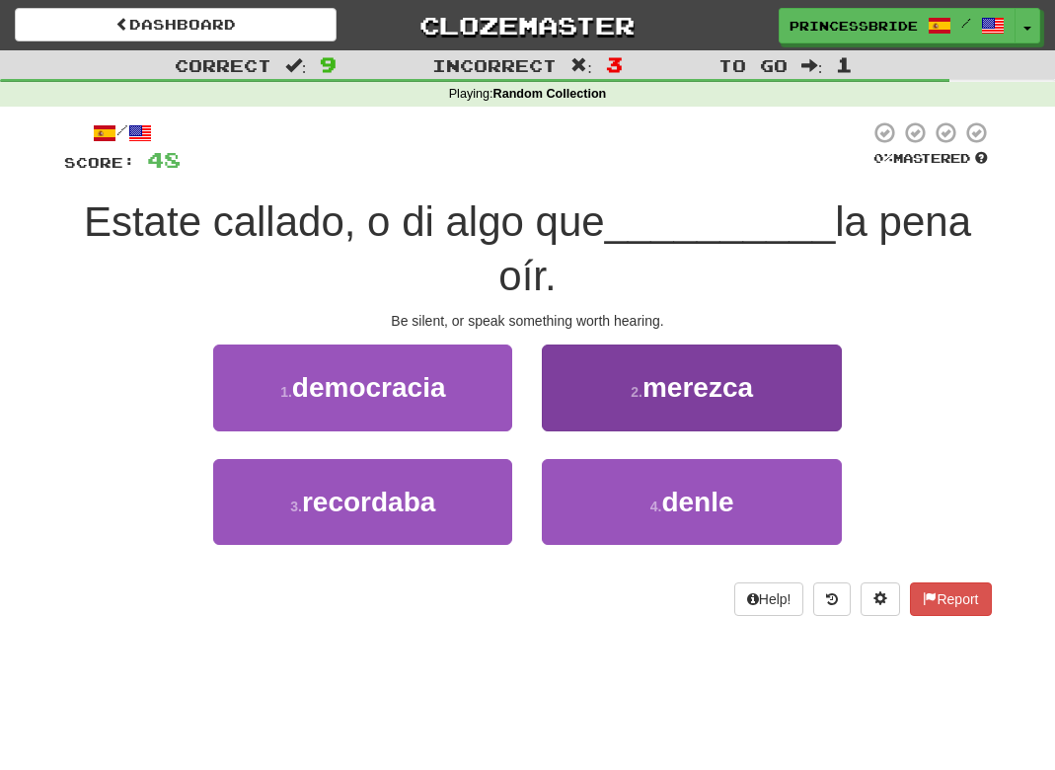
click at [592, 427] on button "2 . [GEOGRAPHIC_DATA]" at bounding box center [691, 387] width 299 height 86
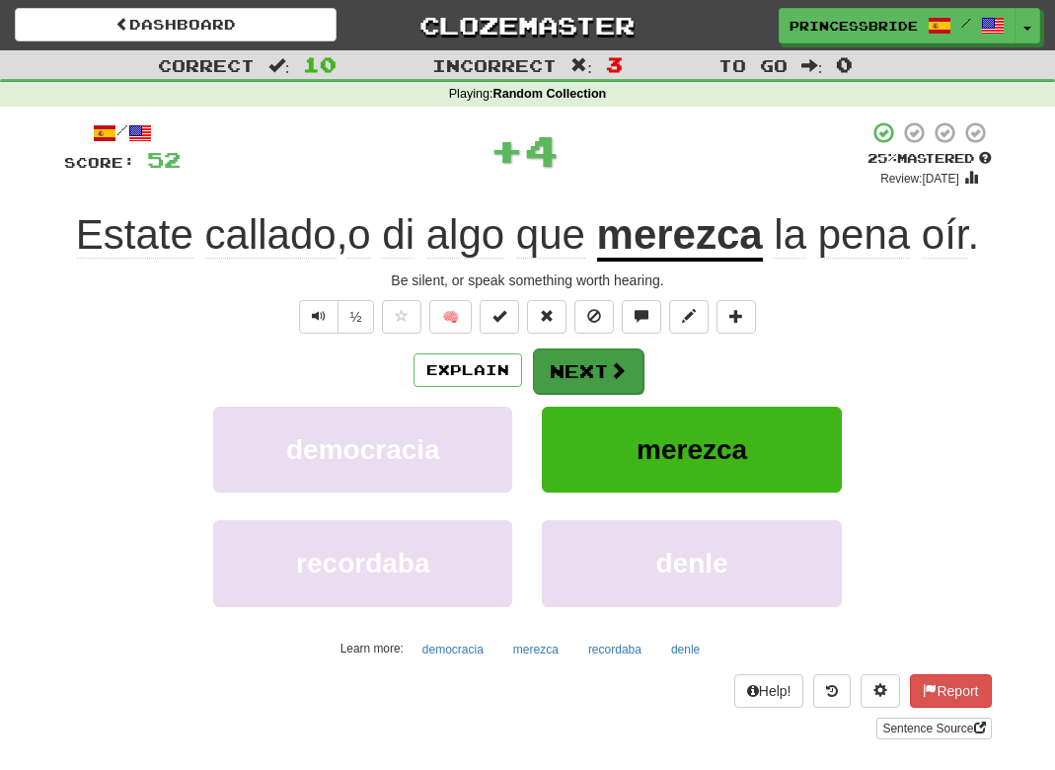
click at [602, 394] on button "Next" at bounding box center [588, 370] width 111 height 45
